Goal: Transaction & Acquisition: Purchase product/service

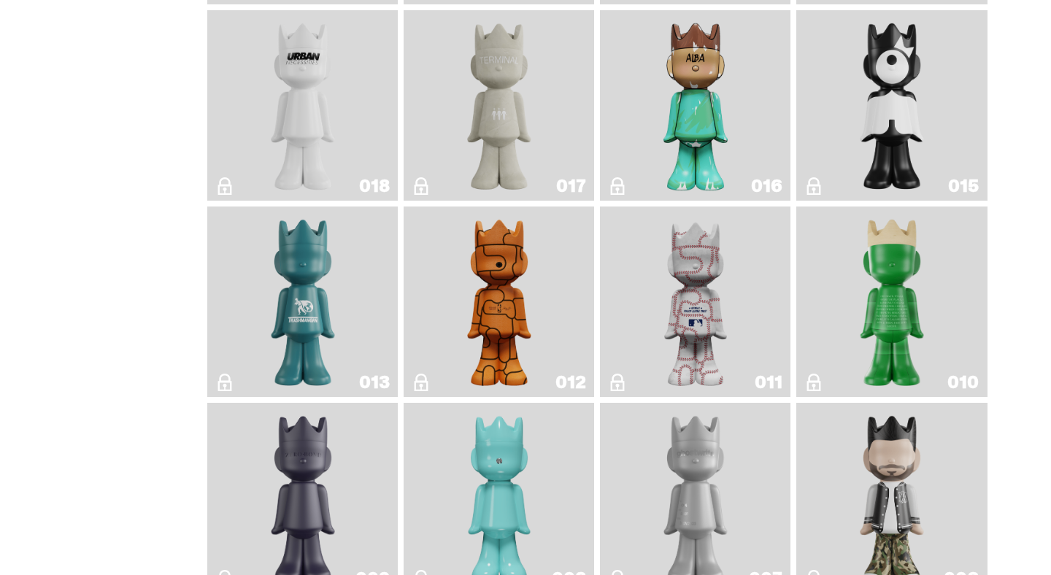
scroll to position [1866, 0]
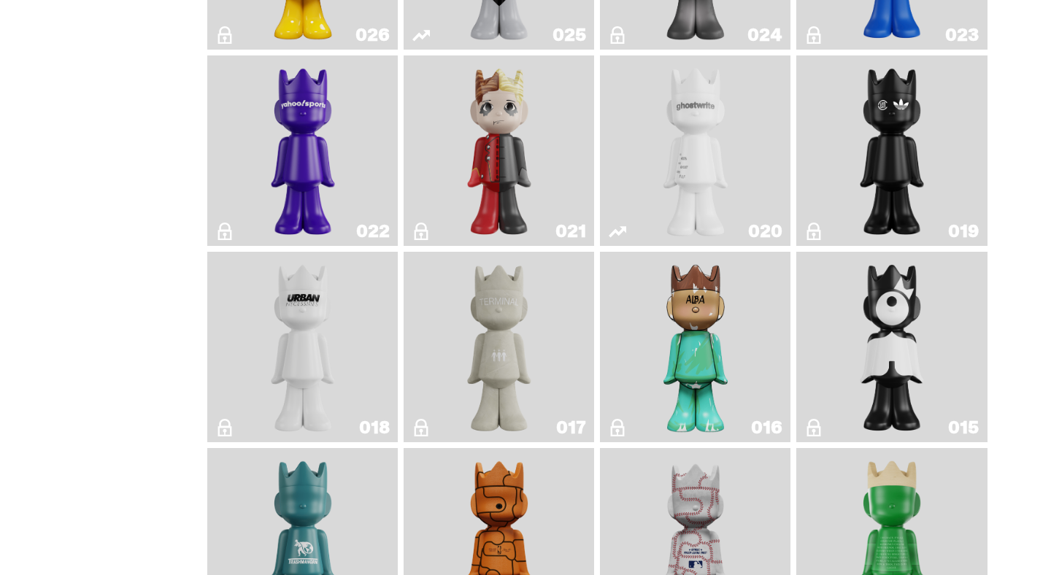
click at [297, 367] on img "U.N. (Black & White)" at bounding box center [302, 347] width 77 height 179
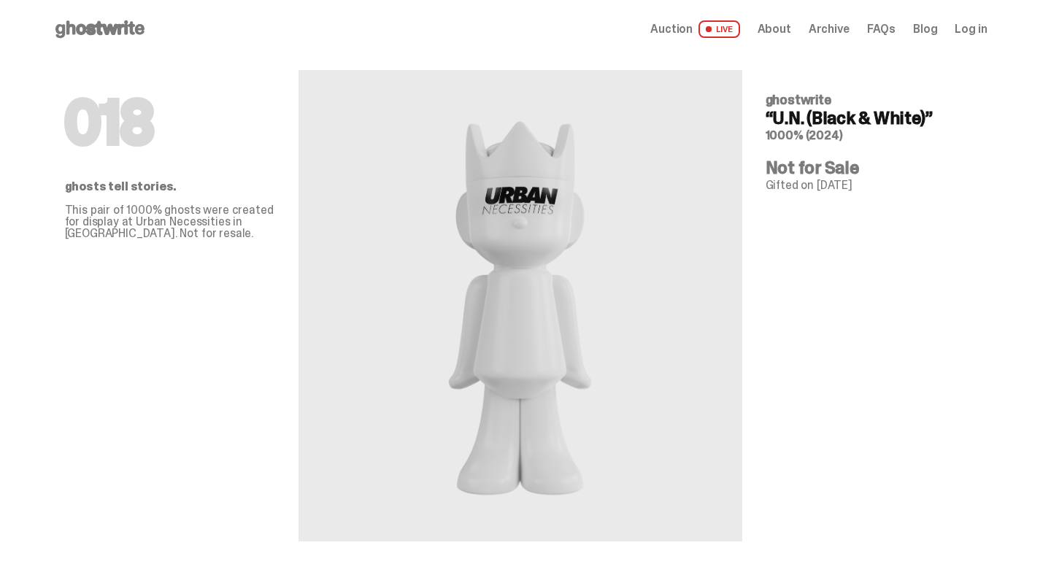
scroll to position [1866, 0]
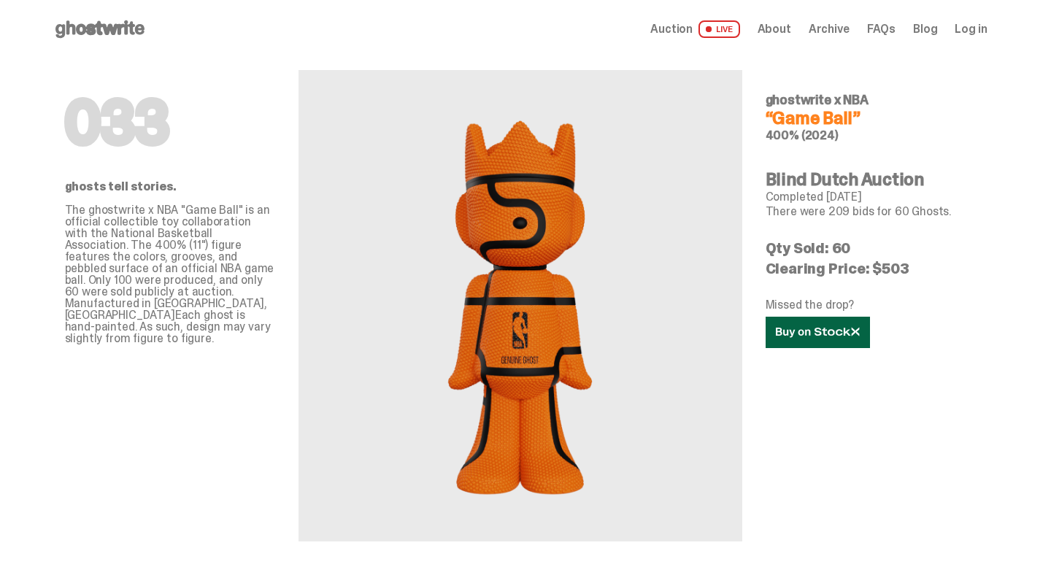
click at [820, 325] on link at bounding box center [817, 332] width 104 height 31
